Goal: Navigation & Orientation: Find specific page/section

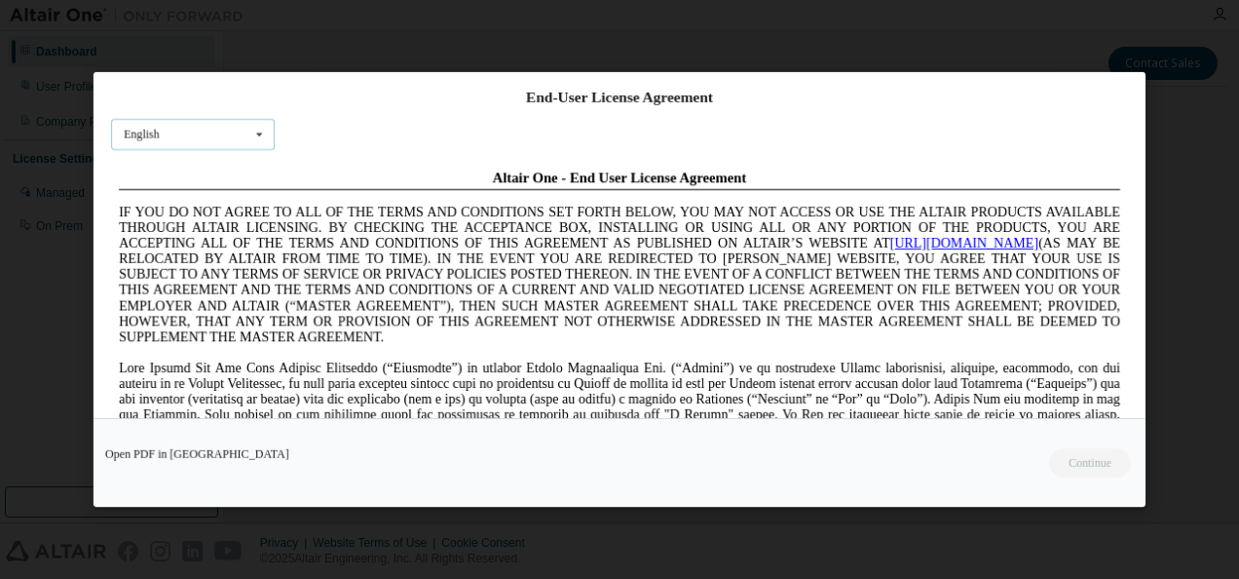
click at [156, 129] on div "English" at bounding box center [142, 135] width 36 height 12
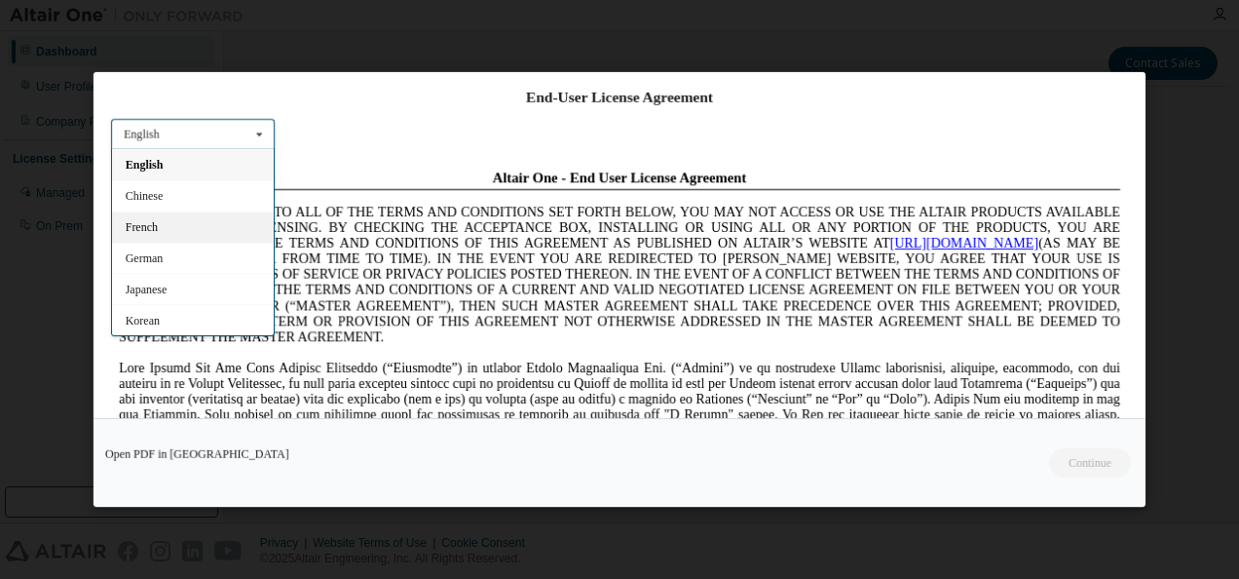
scroll to position [27, 0]
click at [168, 257] on span "Japanese" at bounding box center [147, 262] width 42 height 14
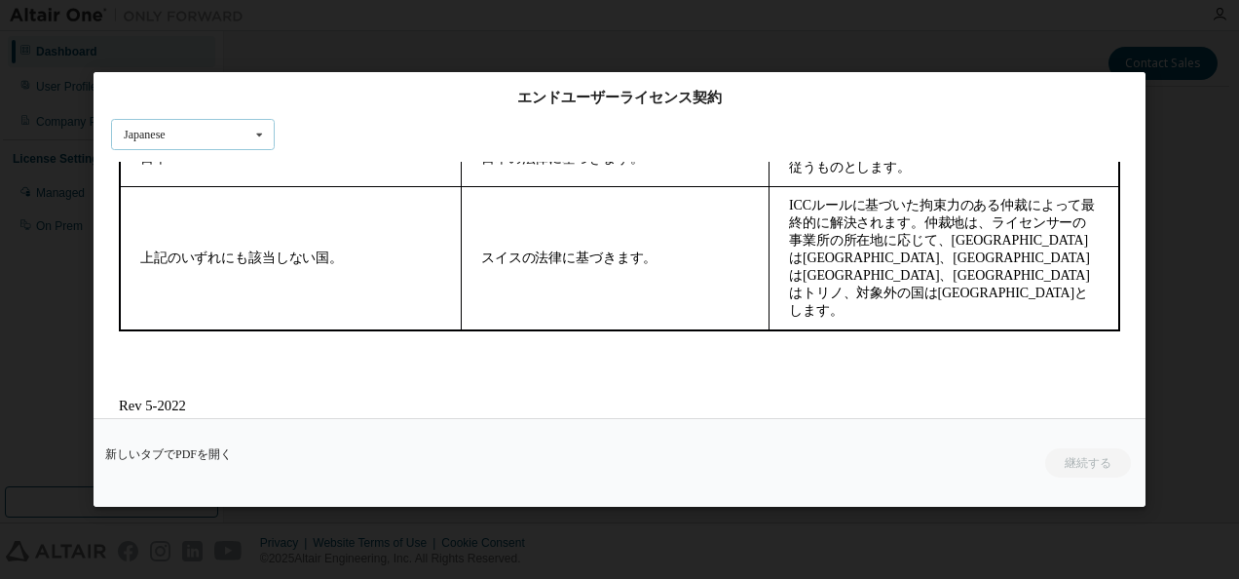
scroll to position [82, 0]
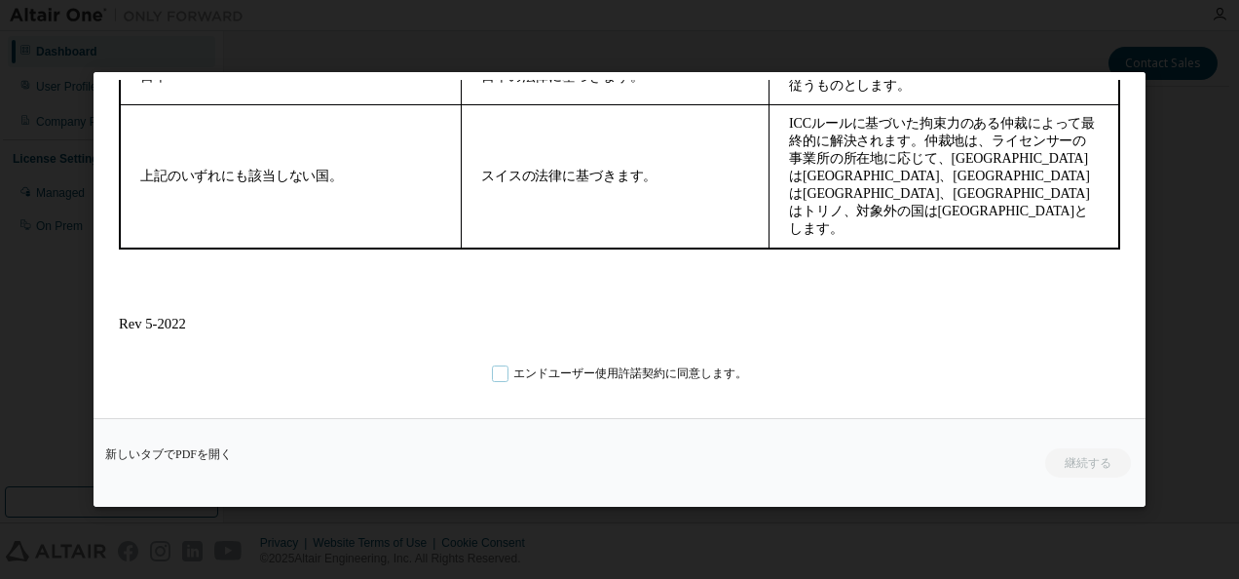
click at [534, 365] on label "エンドユーザー使用許諾契約に同意します。" at bounding box center [619, 372] width 255 height 17
click at [1064, 455] on button "継続する" at bounding box center [1087, 462] width 88 height 29
